Goal: Navigation & Orientation: Find specific page/section

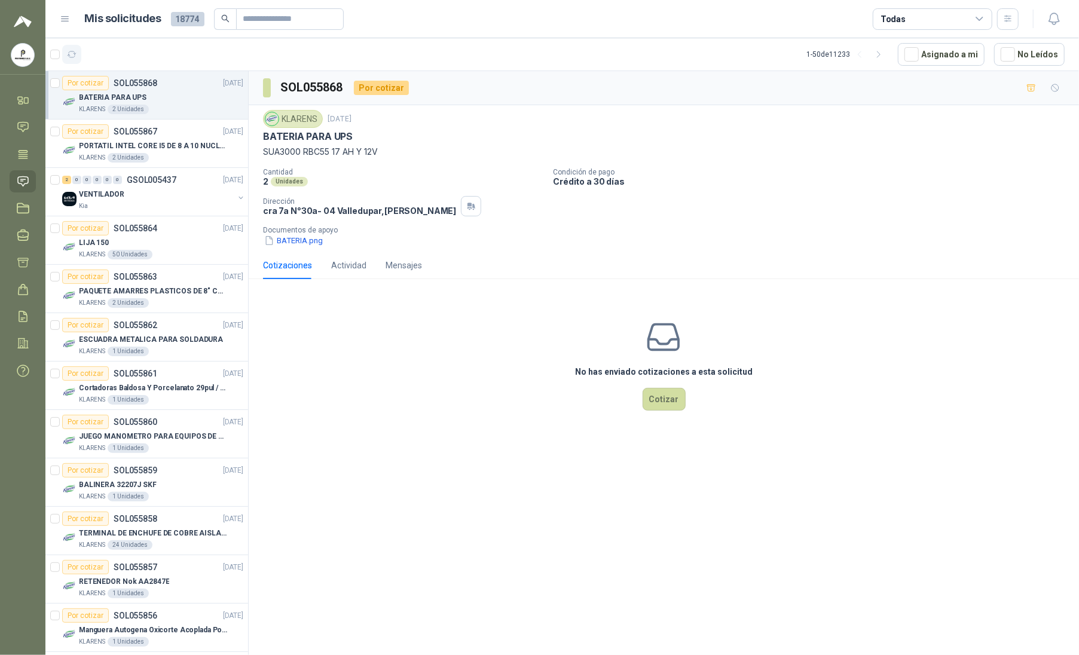
click at [70, 56] on icon "button" at bounding box center [72, 54] width 9 height 6
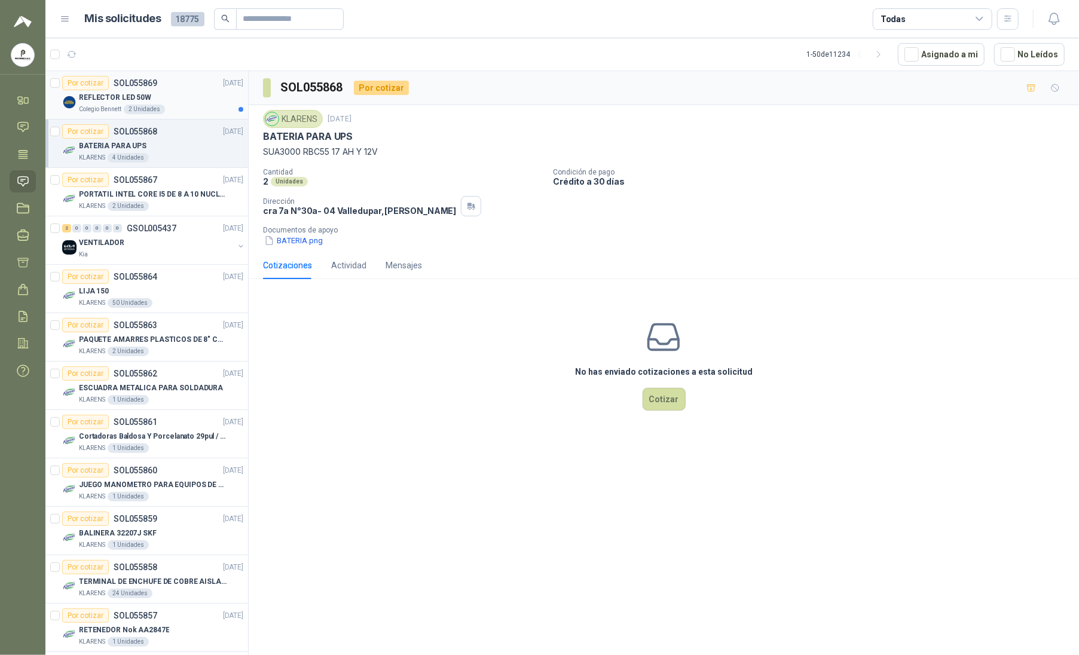
click at [165, 93] on div "REFLECTOR LED 50W" at bounding box center [161, 97] width 164 height 14
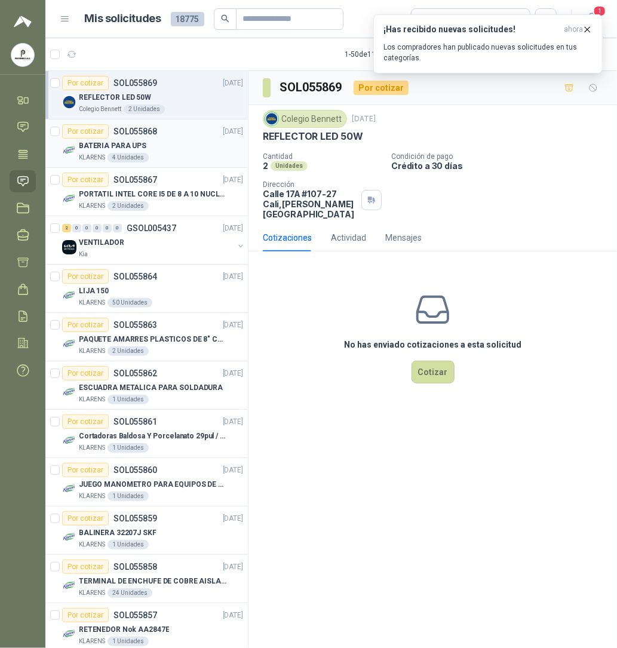
click at [182, 151] on div "BATERIA PARA UPS" at bounding box center [161, 146] width 164 height 14
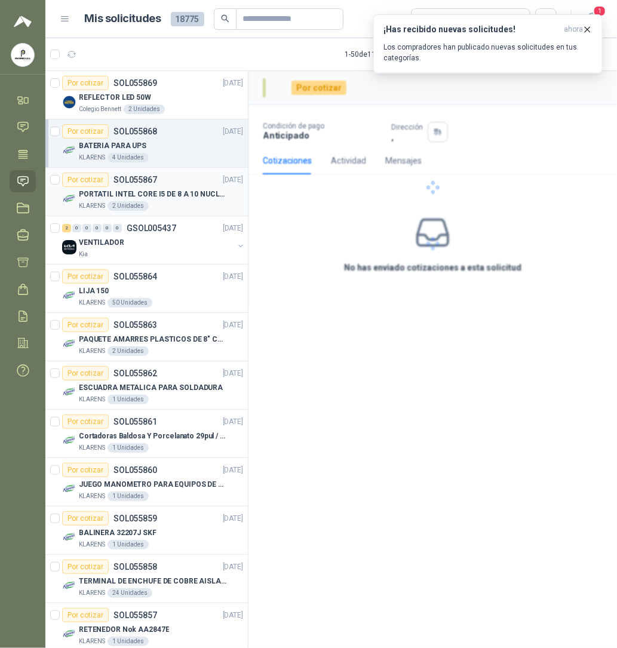
click at [125, 201] on div "PORTATIL INTEL CORE I5 DE 8 A 10 NUCLEOS" at bounding box center [161, 194] width 164 height 14
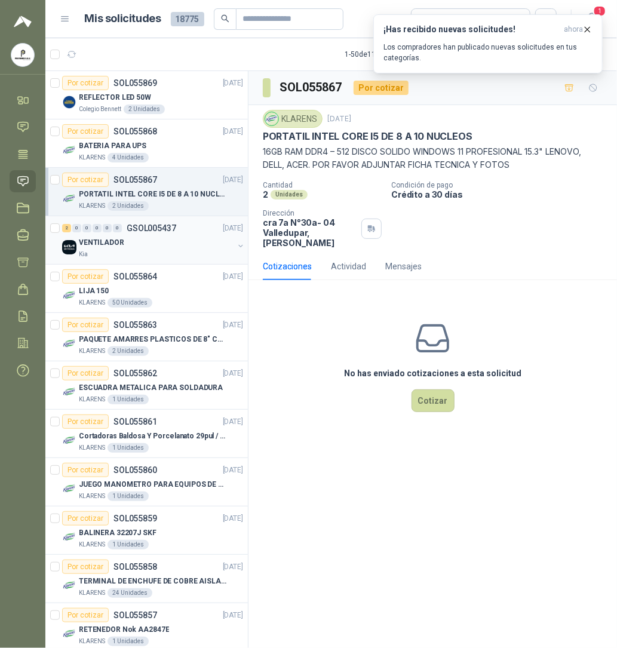
click at [91, 247] on p "VENTILADOR" at bounding box center [101, 242] width 45 height 11
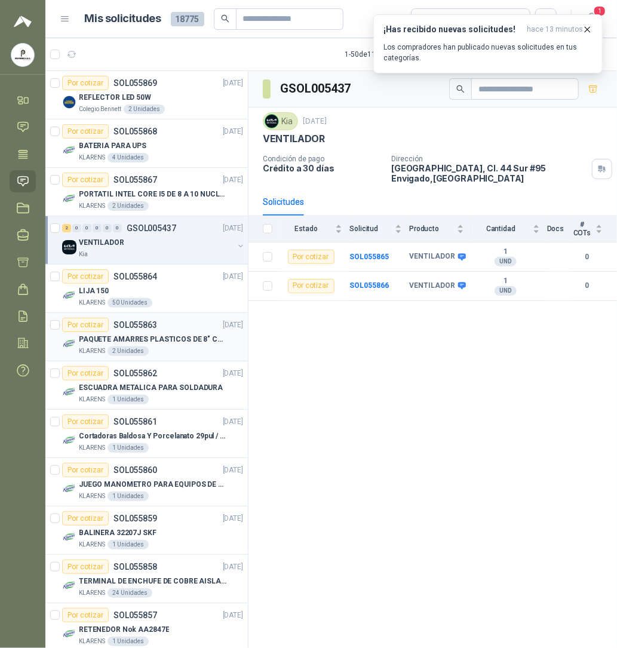
click at [125, 335] on p "PAQUETE AMARRES PLASTICOS DE 8" COLOR NEGRO" at bounding box center [153, 339] width 149 height 11
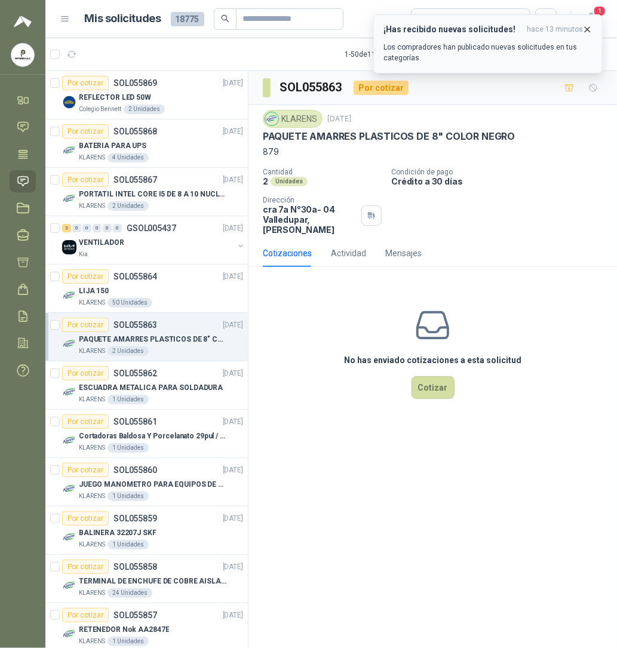
click at [587, 29] on icon "button" at bounding box center [588, 29] width 5 height 5
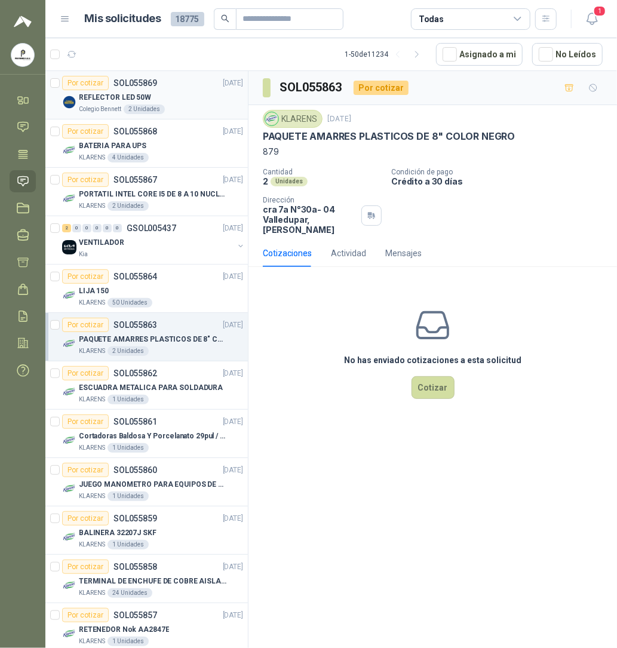
click at [142, 100] on p "REFLECTOR LED 50W" at bounding box center [115, 97] width 72 height 11
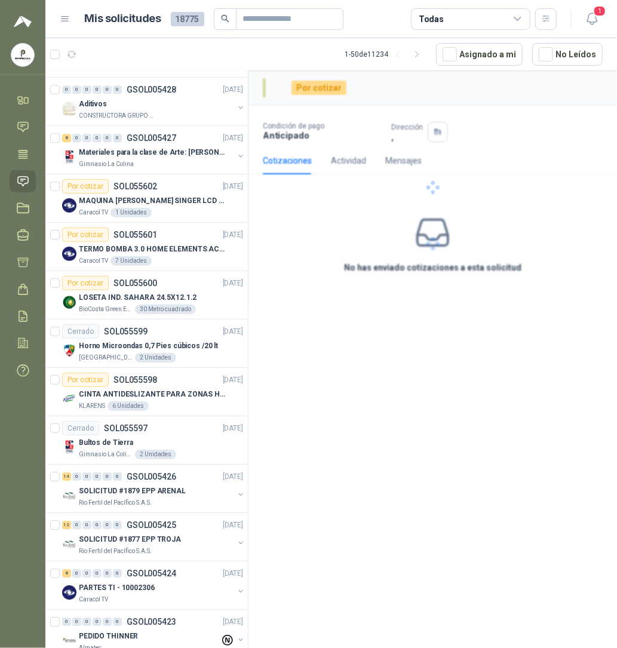
scroll to position [1401, 0]
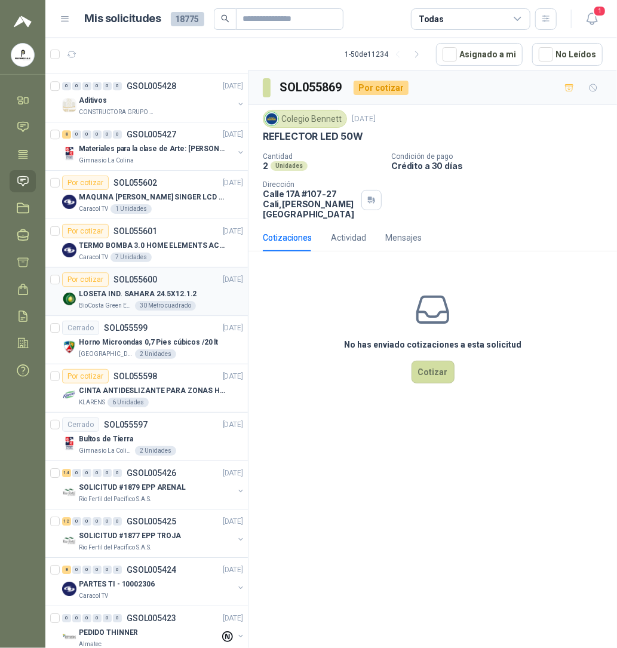
click at [142, 300] on p "LOSETA IND. SAHARA 24.5X12.1.2" at bounding box center [138, 294] width 118 height 11
